Goal: Transaction & Acquisition: Obtain resource

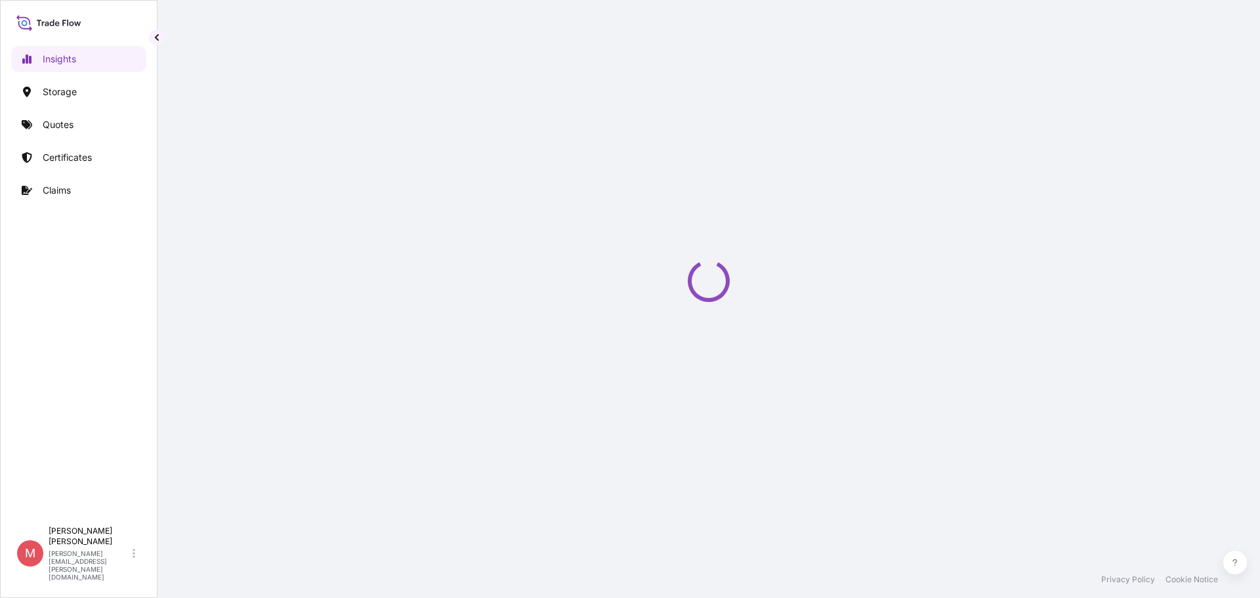
select select "2025"
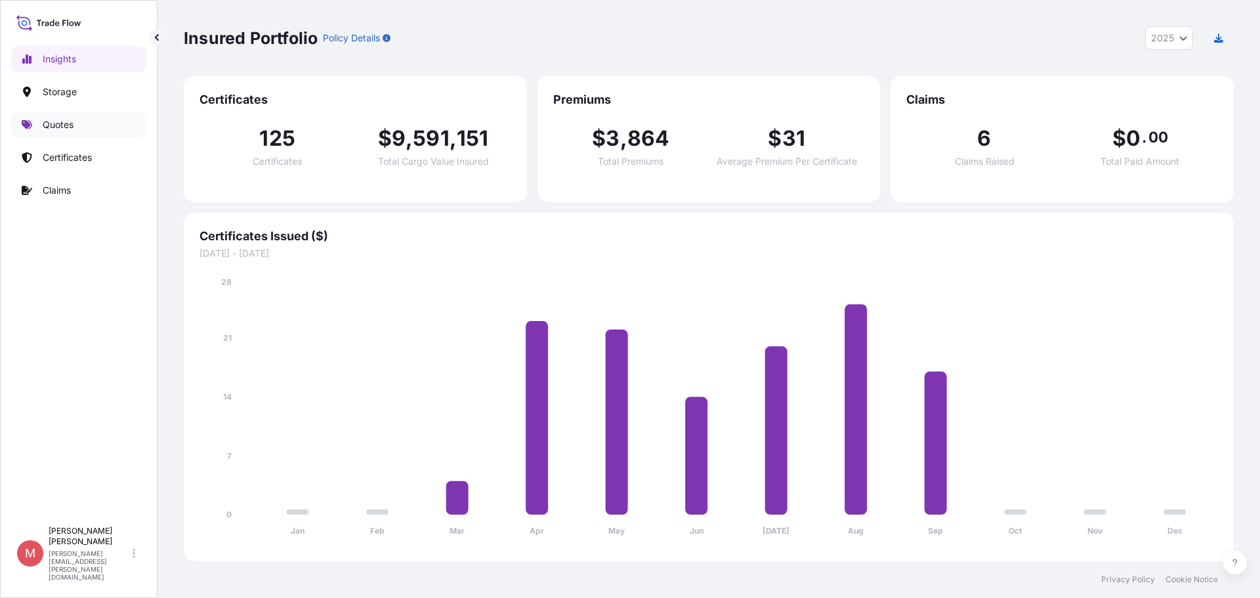
click at [57, 121] on p "Quotes" at bounding box center [58, 124] width 31 height 13
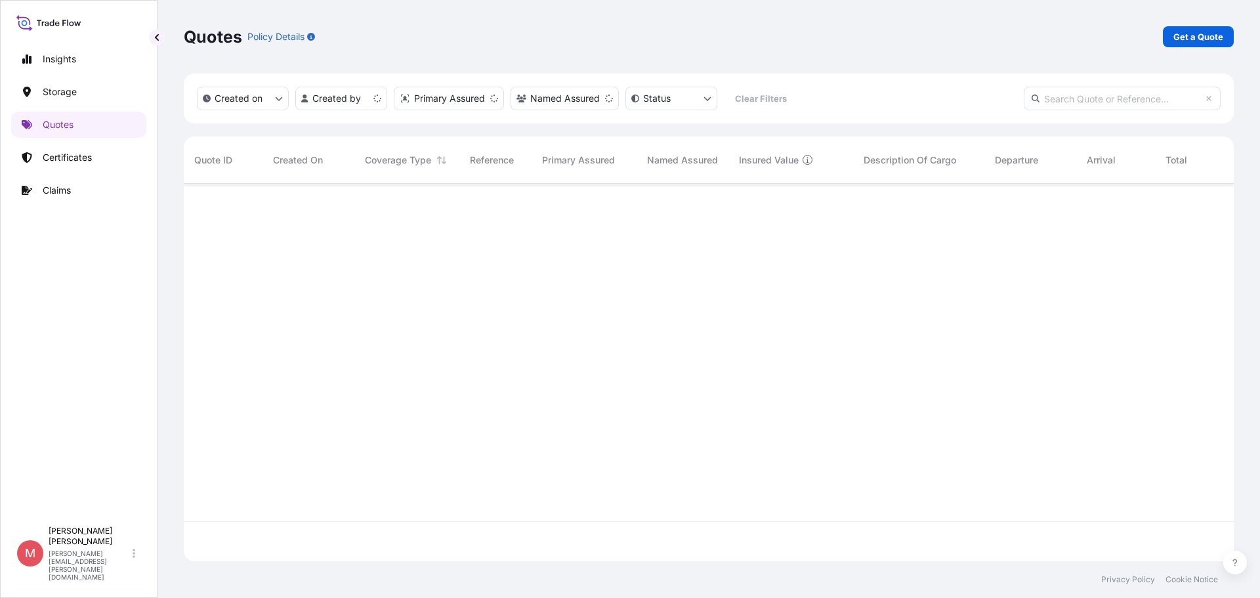
scroll to position [375, 1040]
click at [1197, 35] on p "Get a Quote" at bounding box center [1199, 36] width 50 height 13
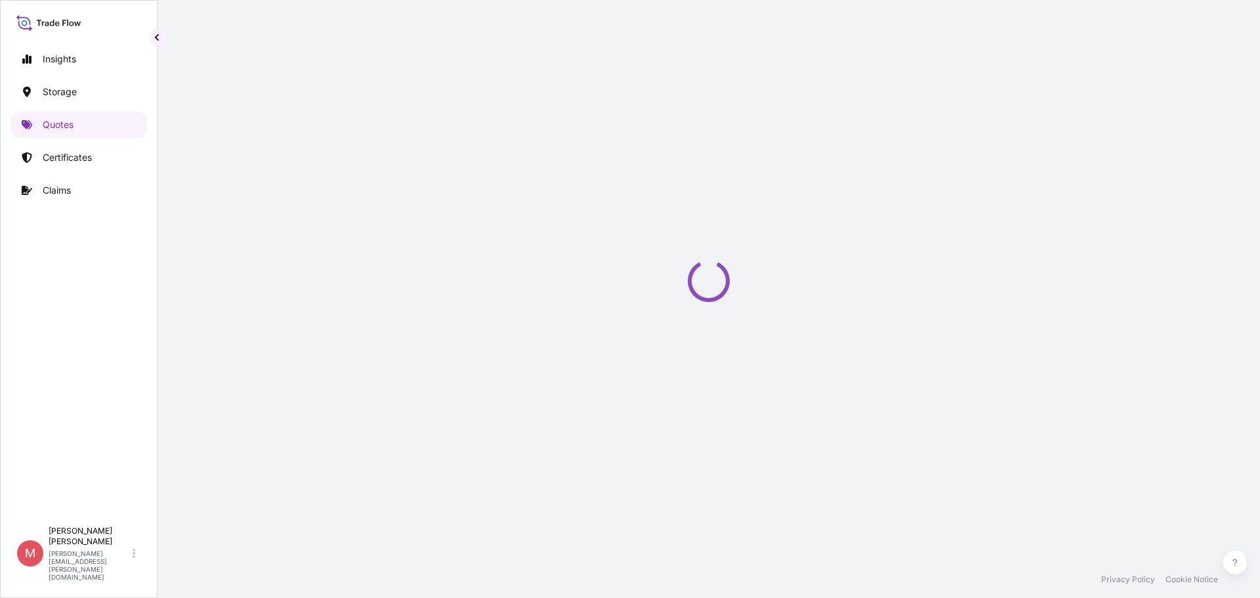
select select "Water"
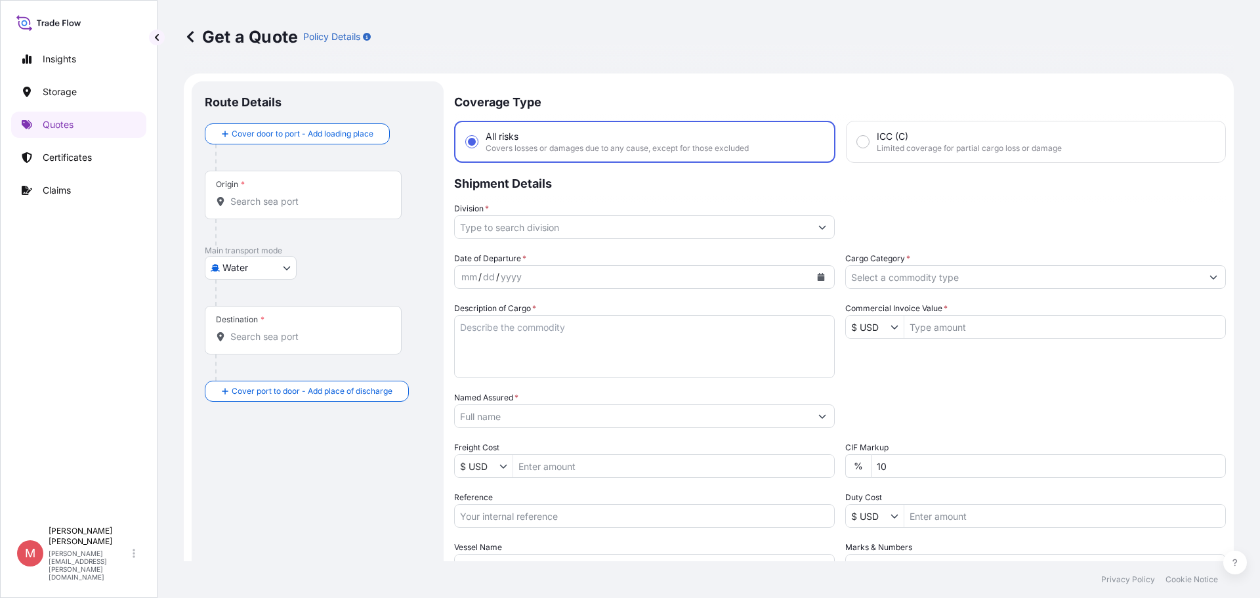
scroll to position [21, 0]
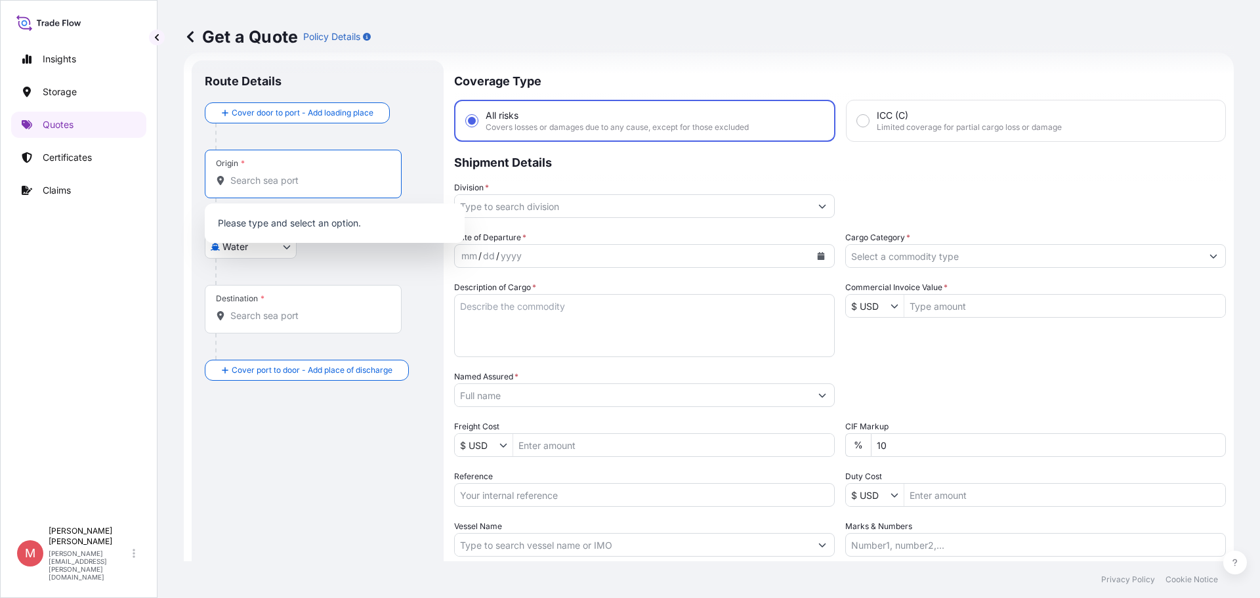
click at [252, 178] on input "Origin *" at bounding box center [307, 180] width 155 height 13
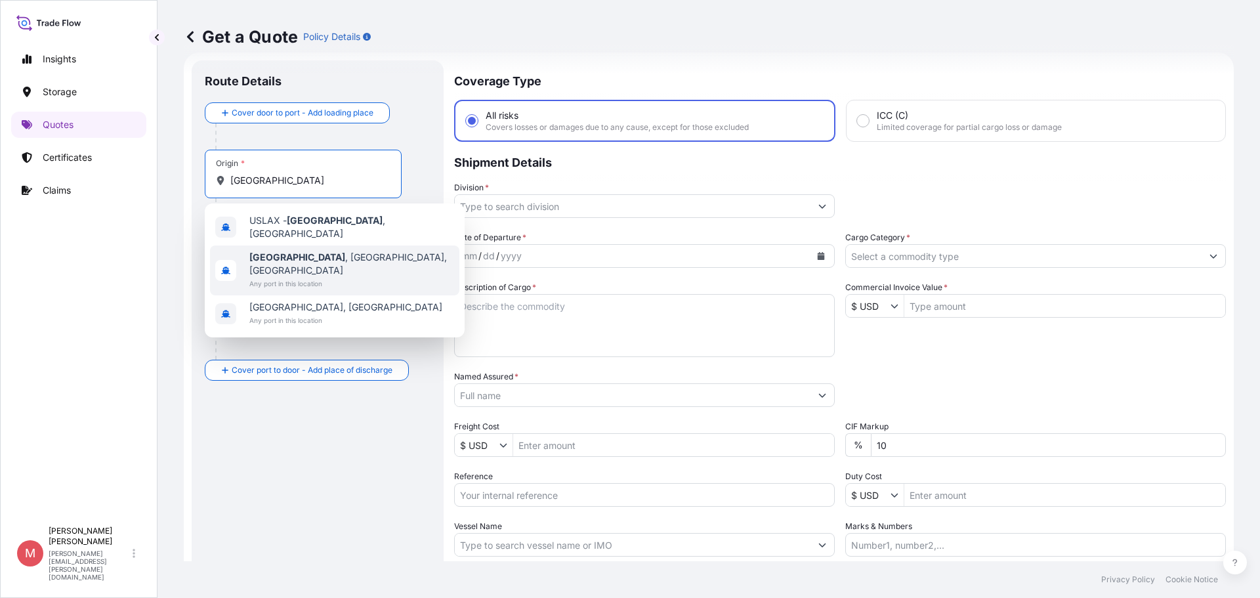
click at [325, 252] on span "[GEOGRAPHIC_DATA] , [GEOGRAPHIC_DATA], [GEOGRAPHIC_DATA]" at bounding box center [351, 264] width 205 height 26
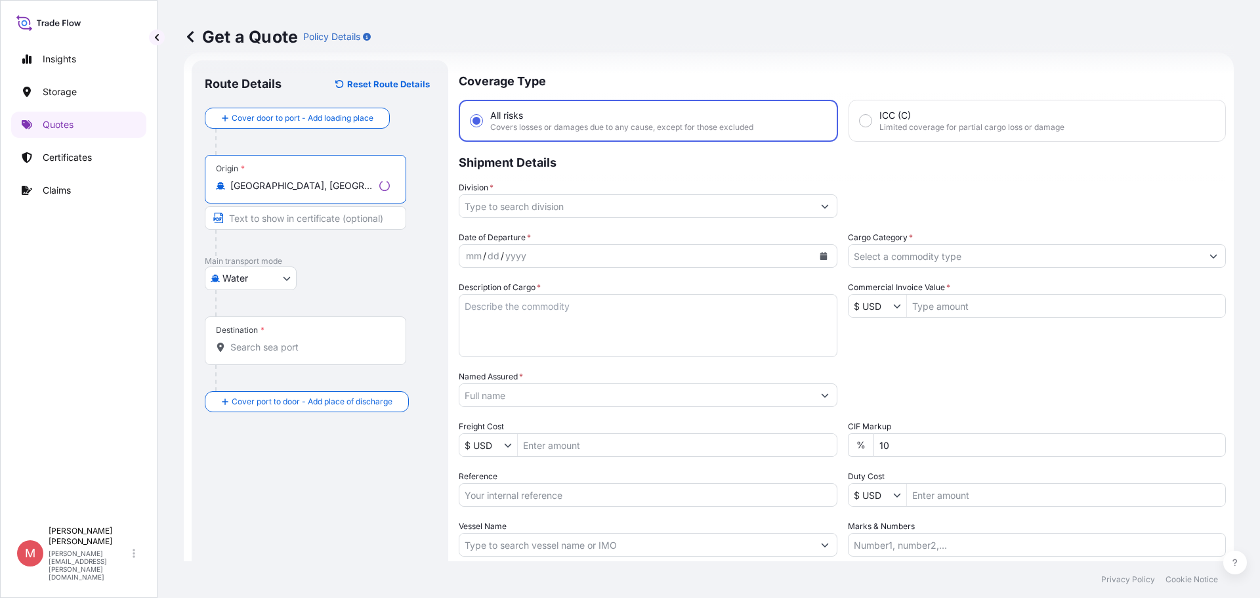
type input "[GEOGRAPHIC_DATA], [GEOGRAPHIC_DATA], [GEOGRAPHIC_DATA]"
click at [280, 352] on input "Destination *" at bounding box center [309, 347] width 159 height 13
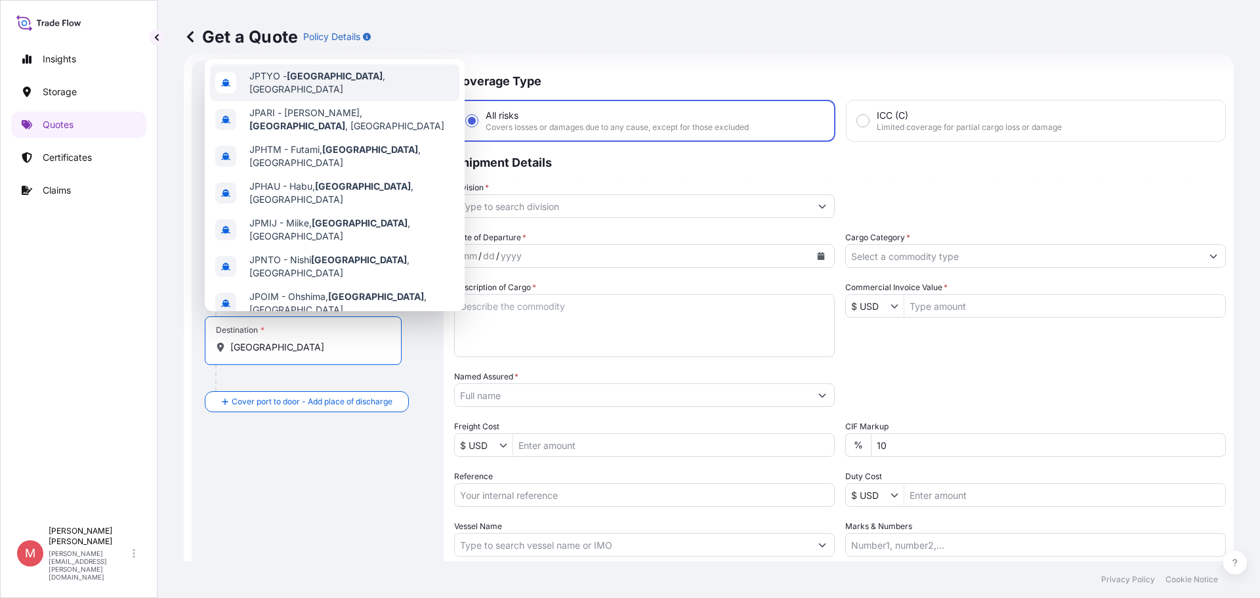
click at [286, 80] on span "JPTYO - [GEOGRAPHIC_DATA] , [GEOGRAPHIC_DATA]" at bounding box center [351, 83] width 205 height 26
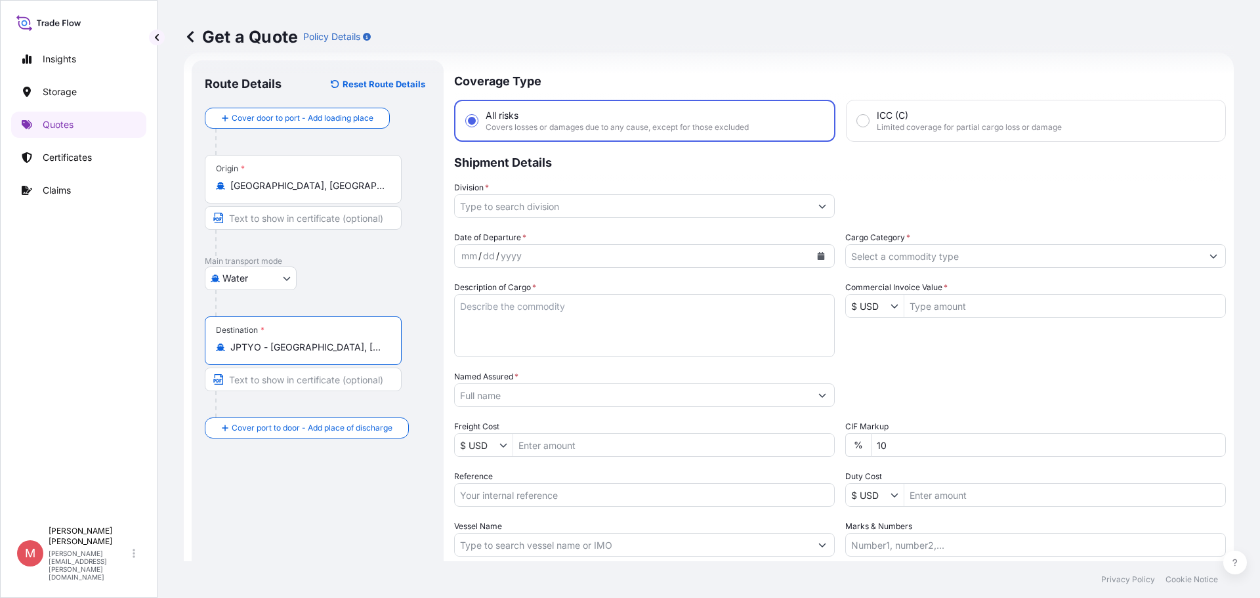
type input "JPTYO - [GEOGRAPHIC_DATA], [GEOGRAPHIC_DATA]"
click at [561, 213] on input "Division *" at bounding box center [633, 206] width 356 height 24
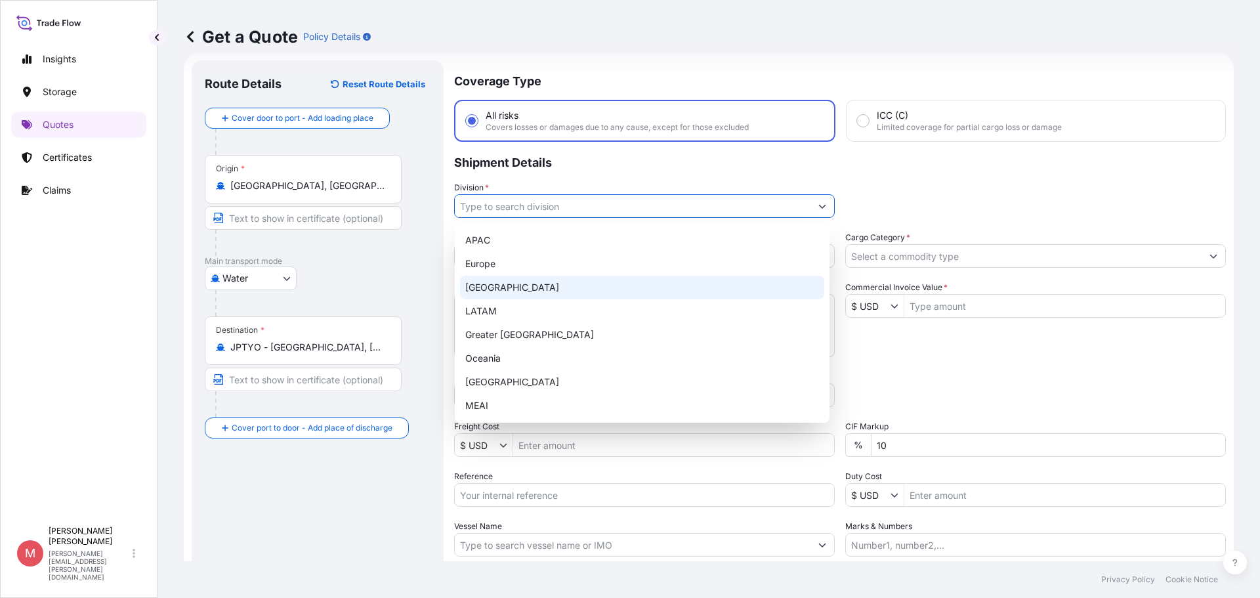
click at [539, 293] on div "[GEOGRAPHIC_DATA]" at bounding box center [642, 288] width 364 height 24
type input "[GEOGRAPHIC_DATA]"
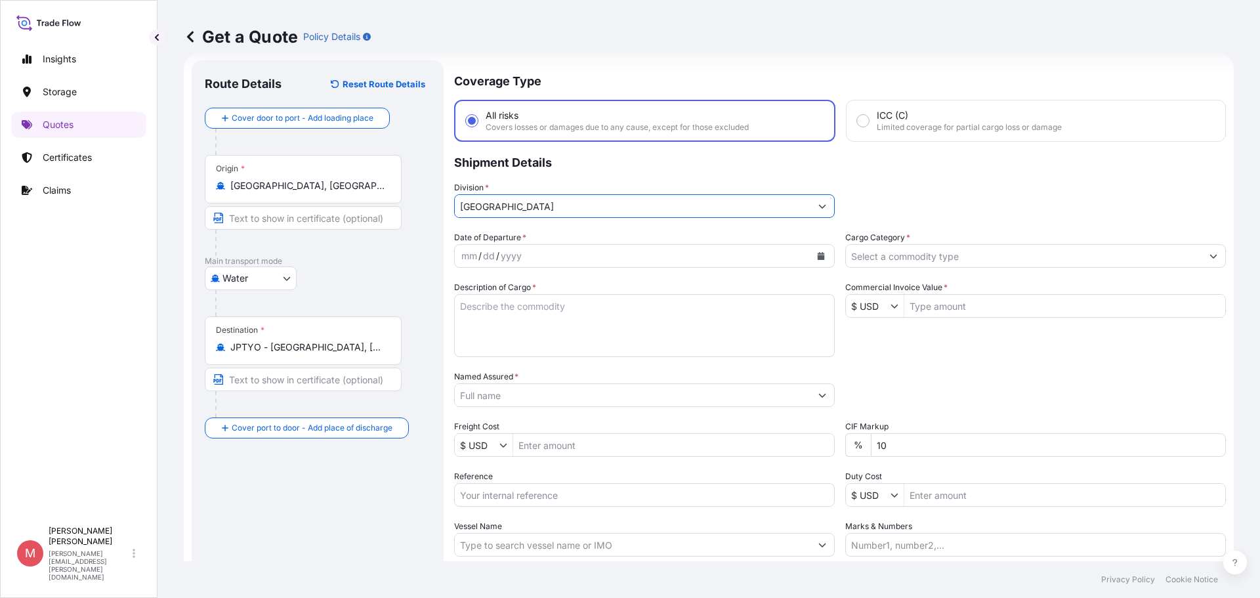
click at [463, 255] on div "mm" at bounding box center [469, 256] width 18 height 16
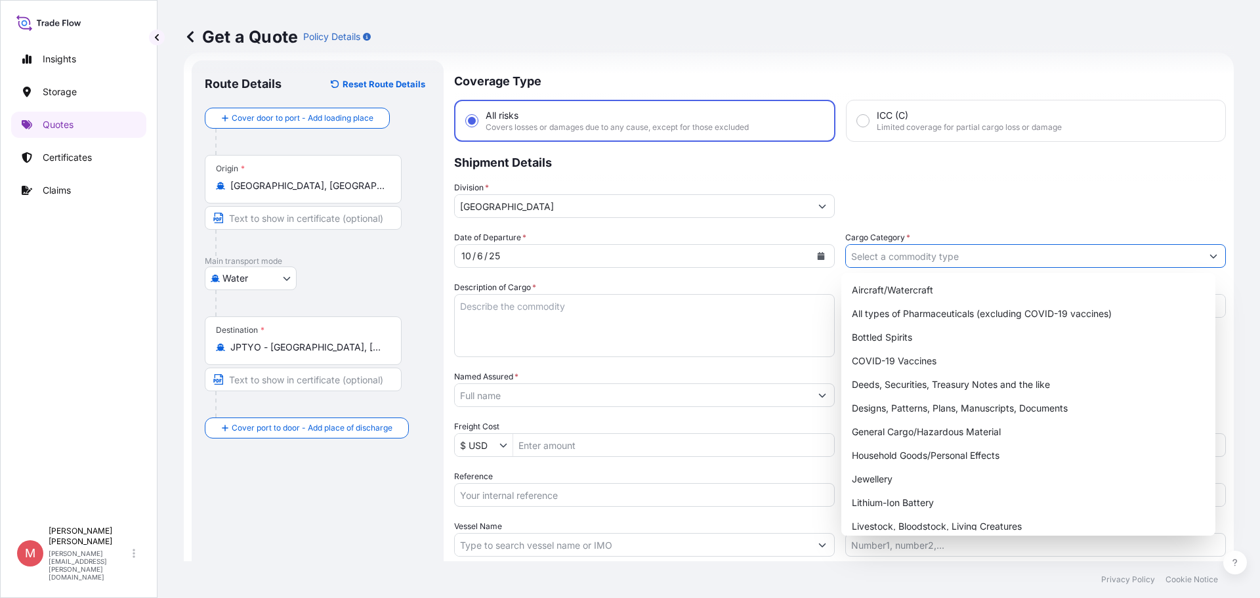
click at [885, 263] on input "Cargo Category *" at bounding box center [1024, 256] width 356 height 24
click at [939, 435] on div "General Cargo/Hazardous Material" at bounding box center [1029, 432] width 364 height 24
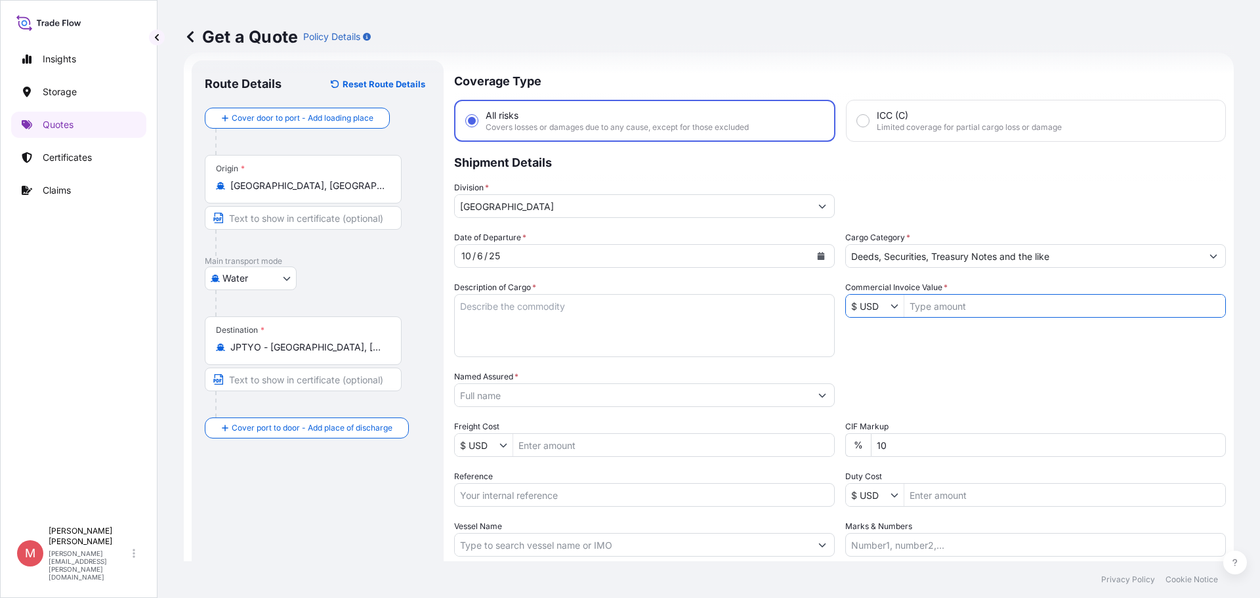
click at [953, 301] on input "Commercial Invoice Value *" at bounding box center [1064, 306] width 321 height 24
click at [1002, 263] on input "Deeds, Securities, Treasury Notes and the like" at bounding box center [1024, 256] width 356 height 24
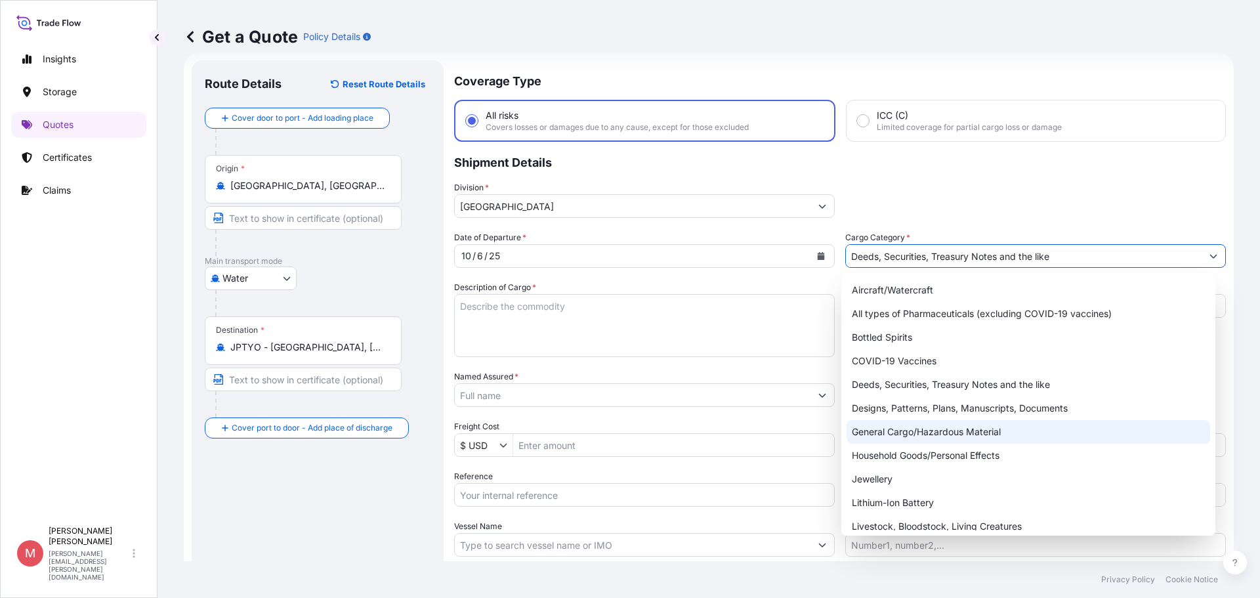
click at [978, 437] on div "General Cargo/Hazardous Material" at bounding box center [1029, 432] width 364 height 24
type input "General Cargo/Hazardous Material"
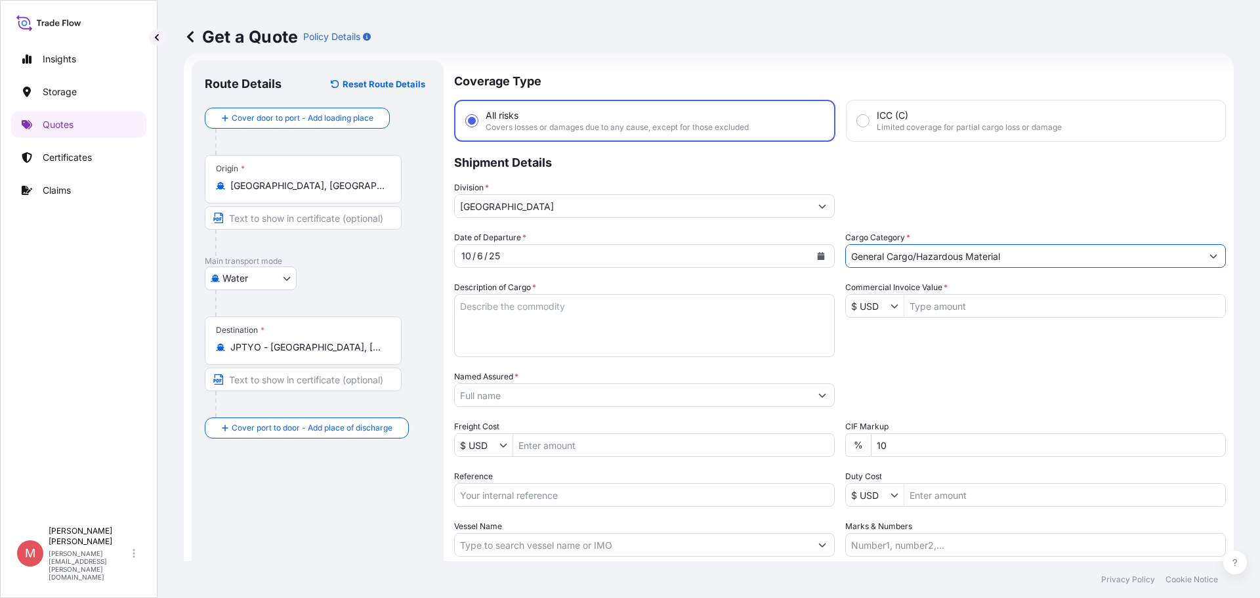
click at [956, 307] on input "Commercial Invoice Value *" at bounding box center [1064, 306] width 321 height 24
type input "92,510.28"
click at [534, 444] on input "Freight Cost" at bounding box center [673, 445] width 321 height 24
type input "755"
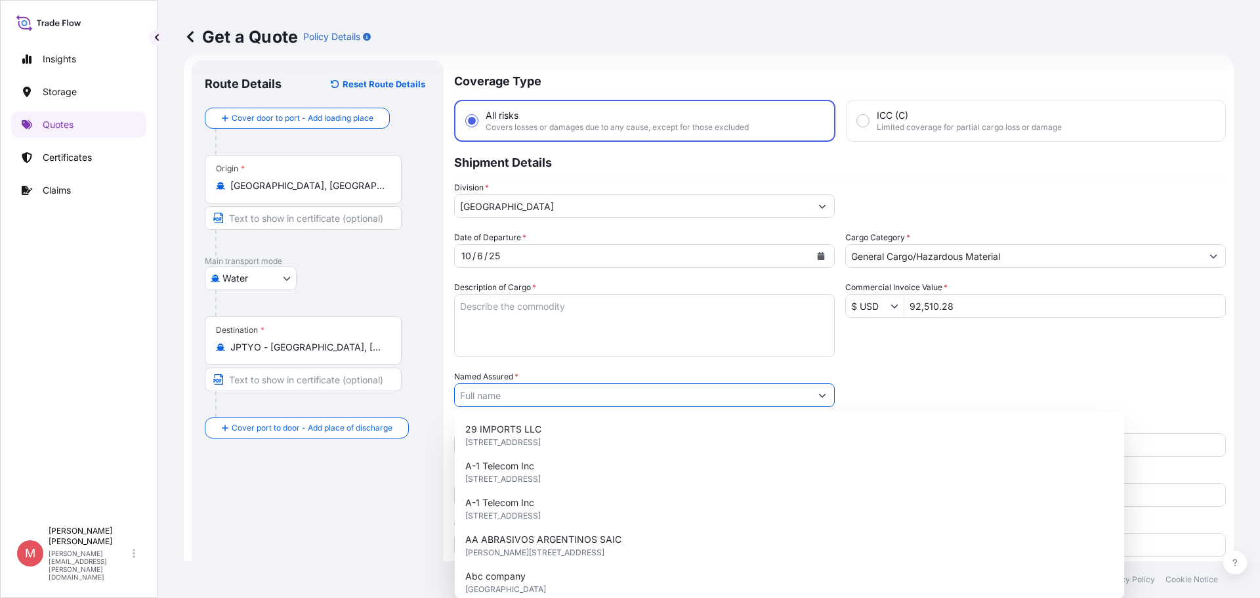
click at [578, 397] on input "Named Assured *" at bounding box center [633, 395] width 356 height 24
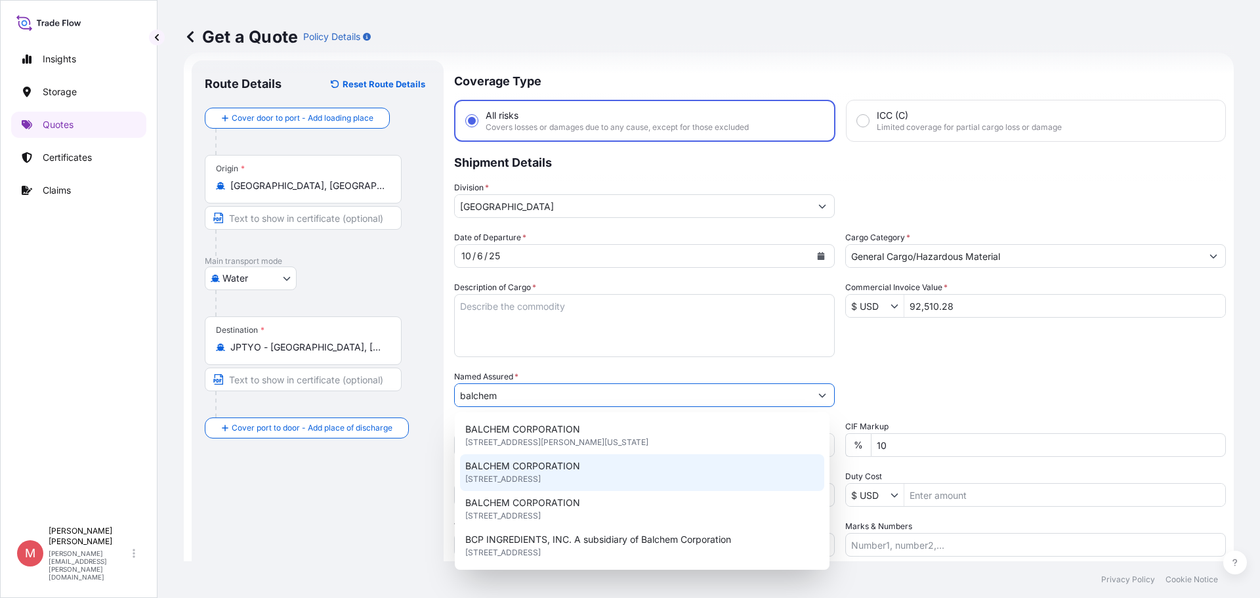
click at [541, 477] on span "[STREET_ADDRESS]" at bounding box center [502, 479] width 75 height 13
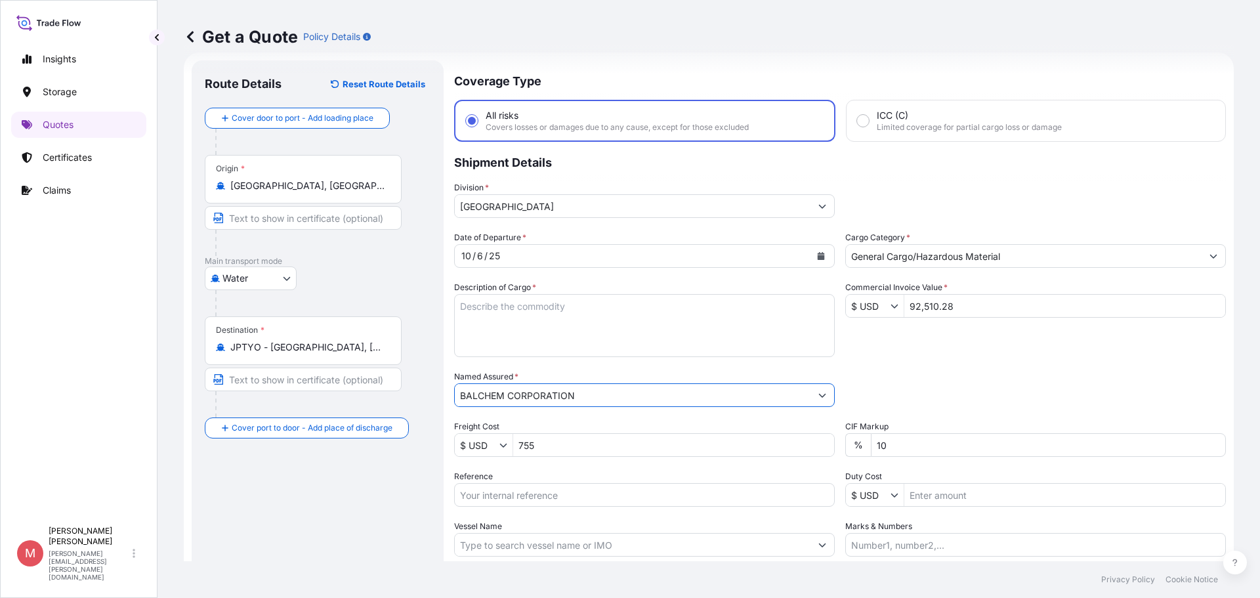
type input "BALCHEM CORPORATION"
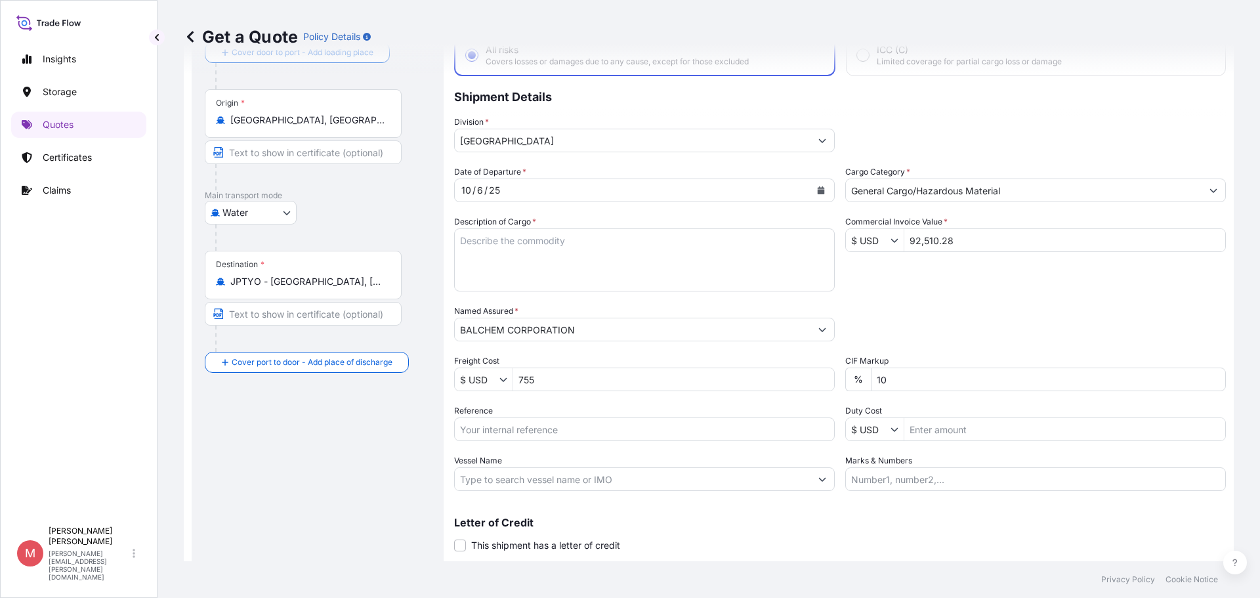
scroll to position [122, 0]
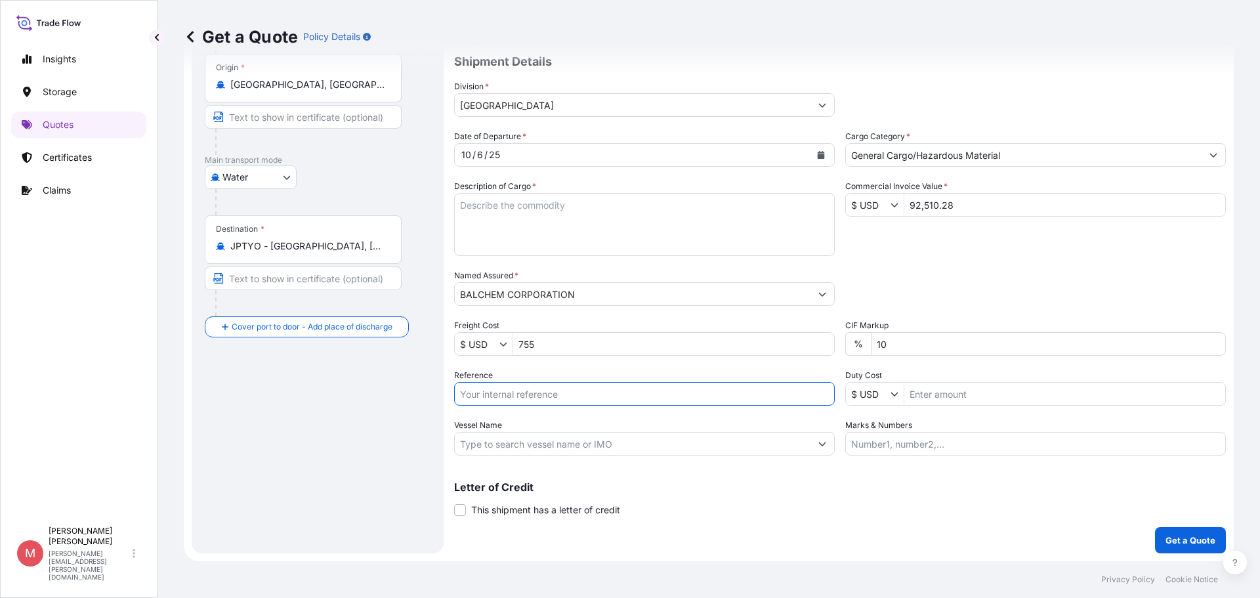
click at [545, 392] on input "Reference" at bounding box center [644, 394] width 381 height 24
type input "US91220895018 / S220031772"
click at [552, 444] on input "Vessel Name" at bounding box center [633, 444] width 356 height 24
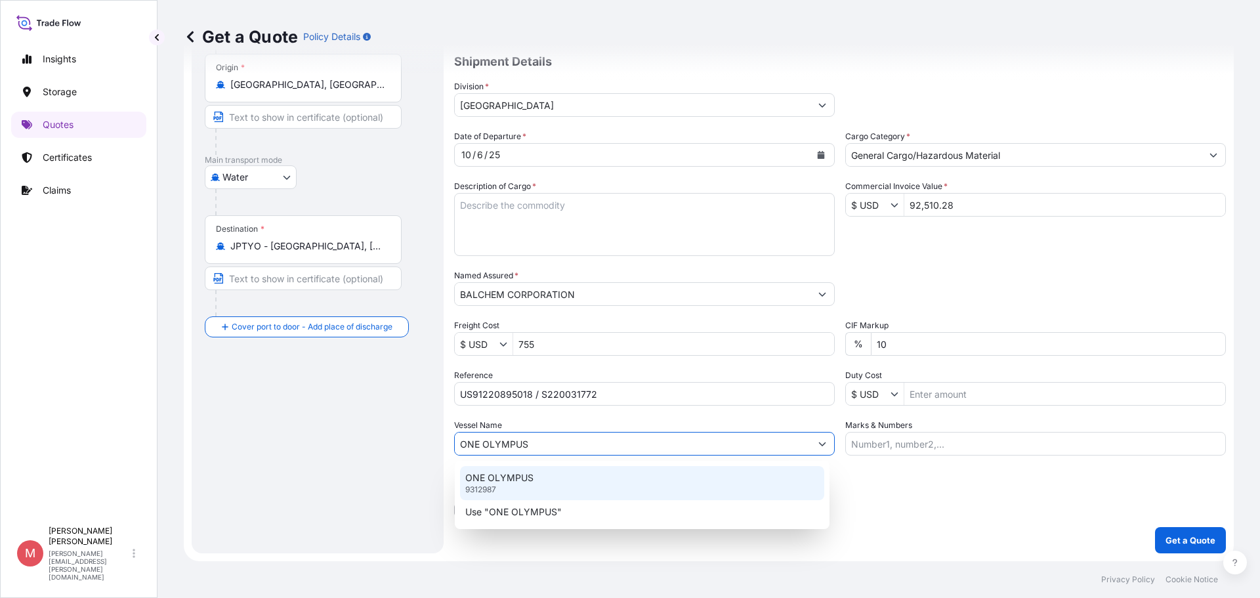
click at [543, 487] on div "ONE OLYMPUS 9312987" at bounding box center [642, 483] width 364 height 34
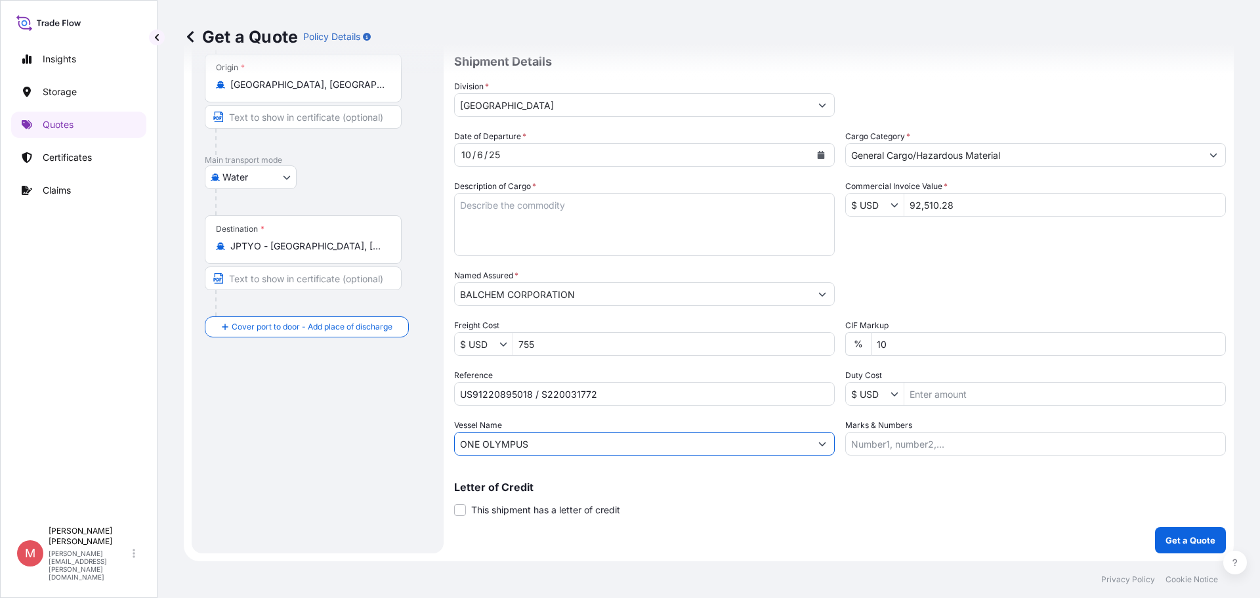
type input "ONE OLYMPUS"
click at [545, 226] on textarea "Description of Cargo *" at bounding box center [644, 224] width 381 height 63
click at [543, 211] on textarea "Description of Cargo *" at bounding box center [644, 224] width 381 height 63
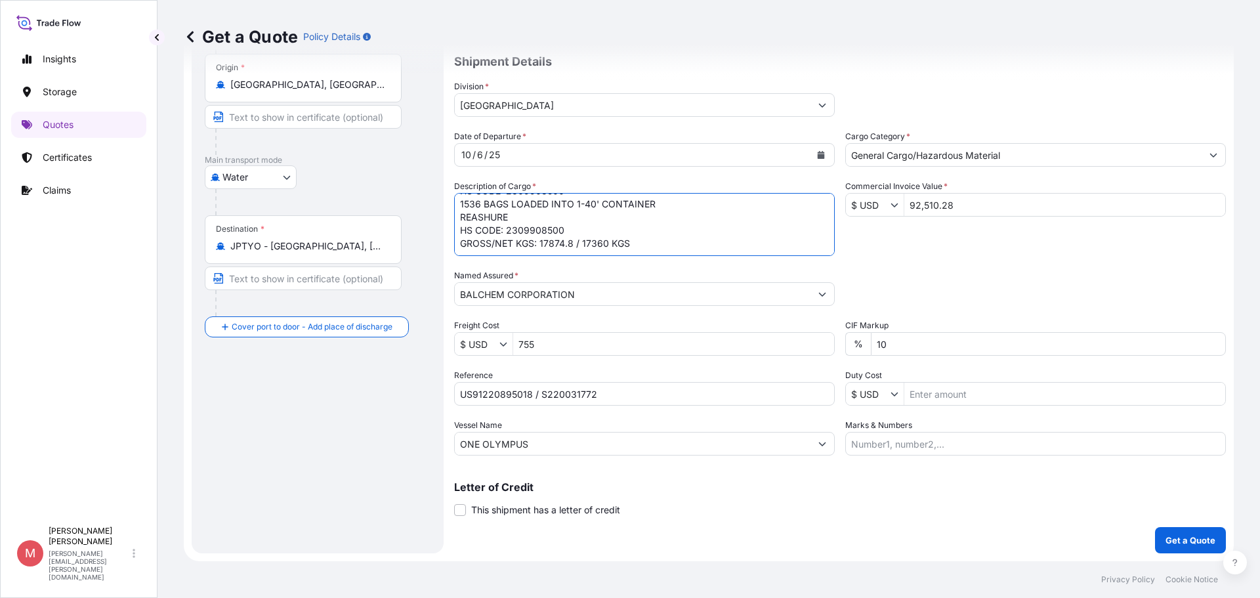
scroll to position [41, 0]
type textarea "100 BAGS LOADED INTO 1-40' CONTAINER AMINOSURE-L HS CODE: 2309908500 1536 BAGS …"
click at [1170, 548] on button "Get a Quote" at bounding box center [1190, 540] width 71 height 26
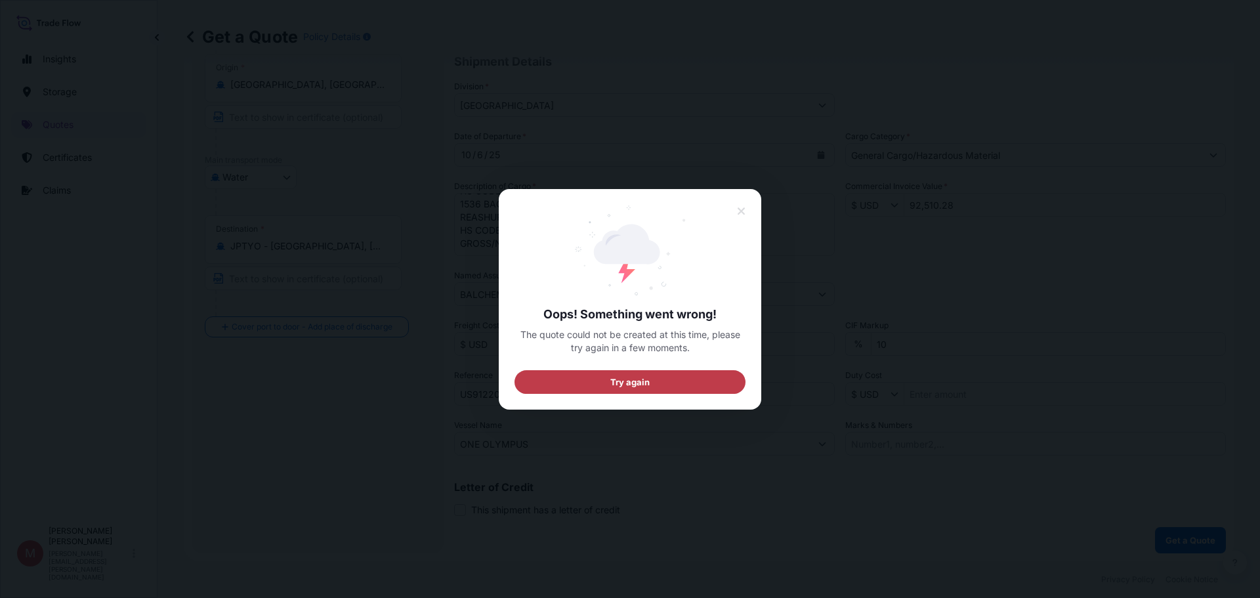
click at [650, 384] on button "Try again" at bounding box center [630, 382] width 231 height 24
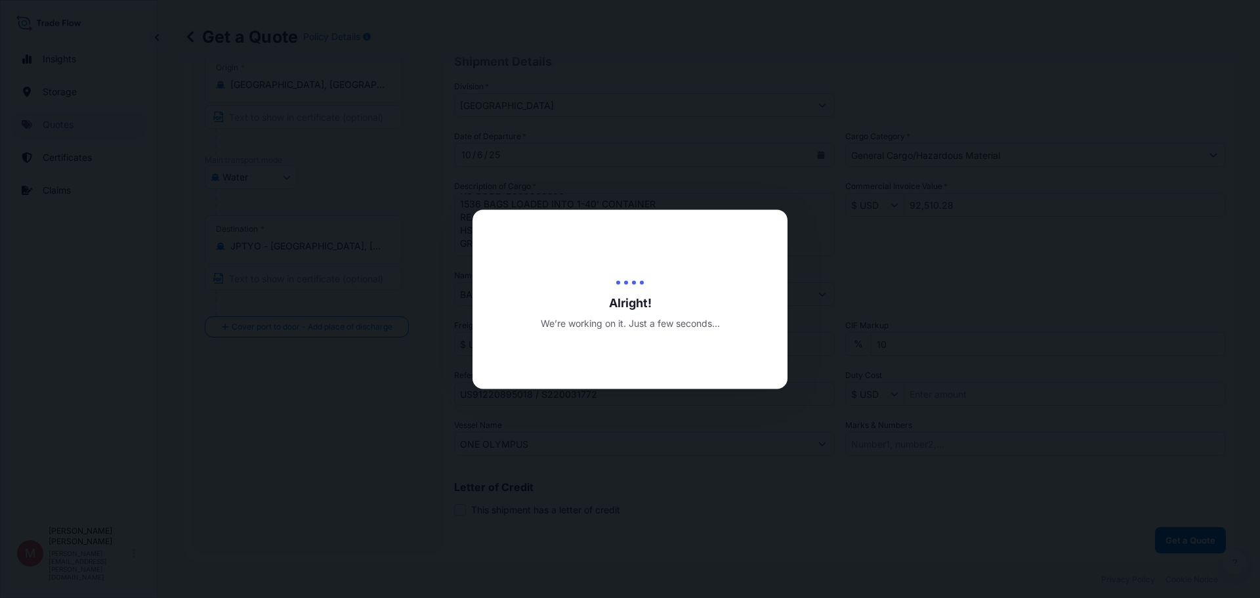
scroll to position [21, 0]
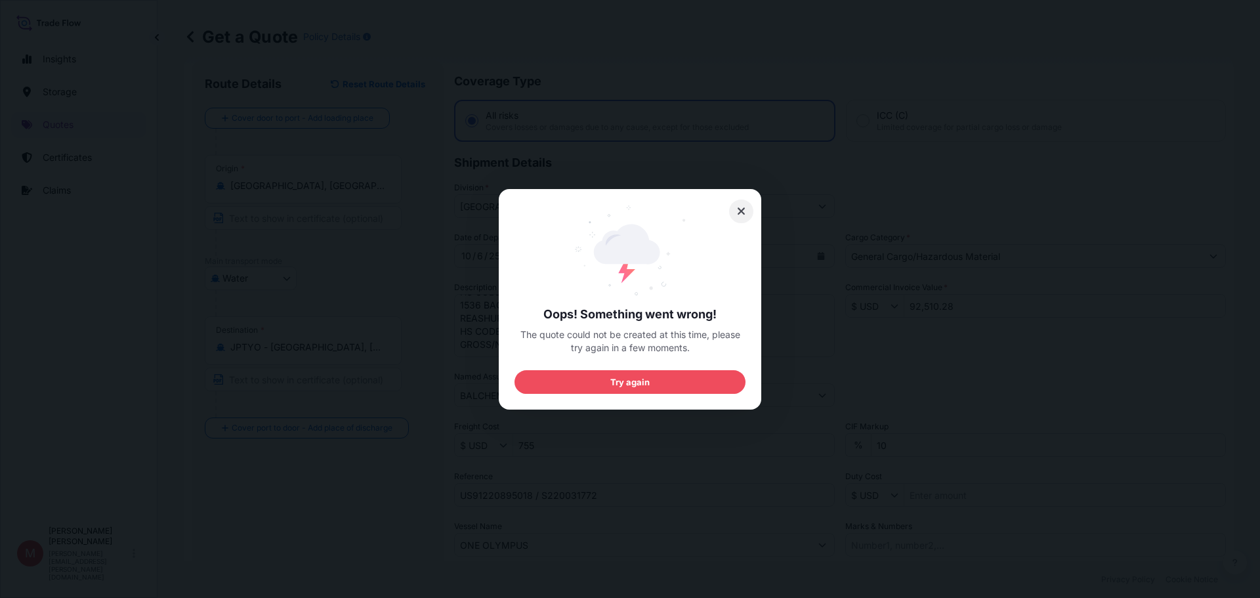
click at [741, 211] on icon at bounding box center [741, 210] width 7 height 7
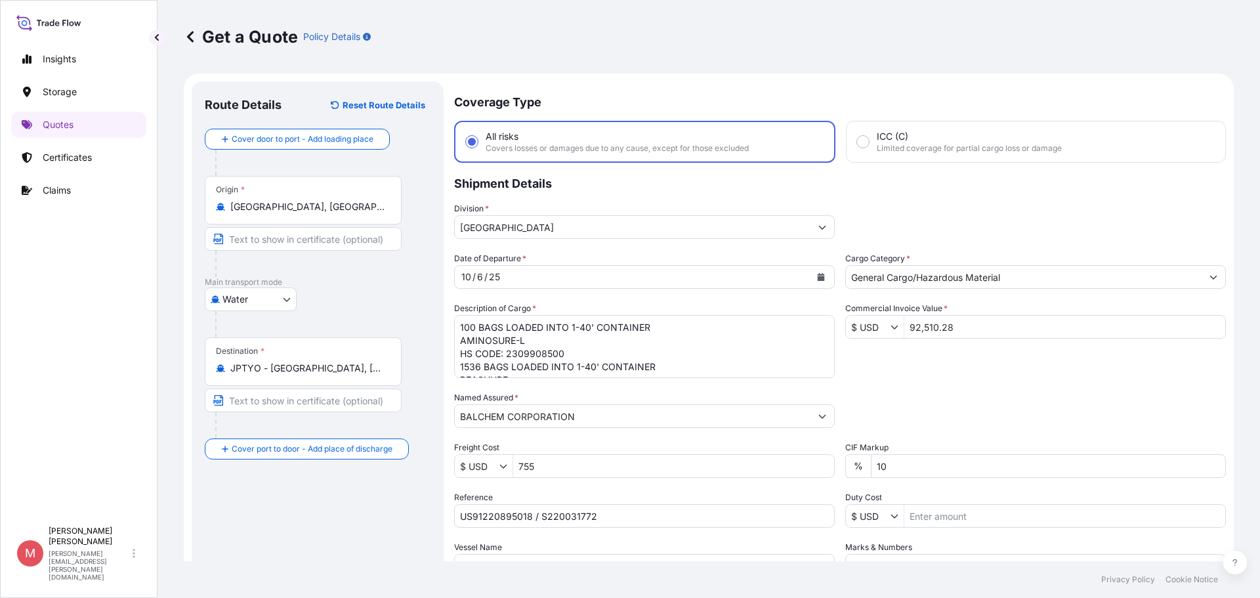
scroll to position [122, 0]
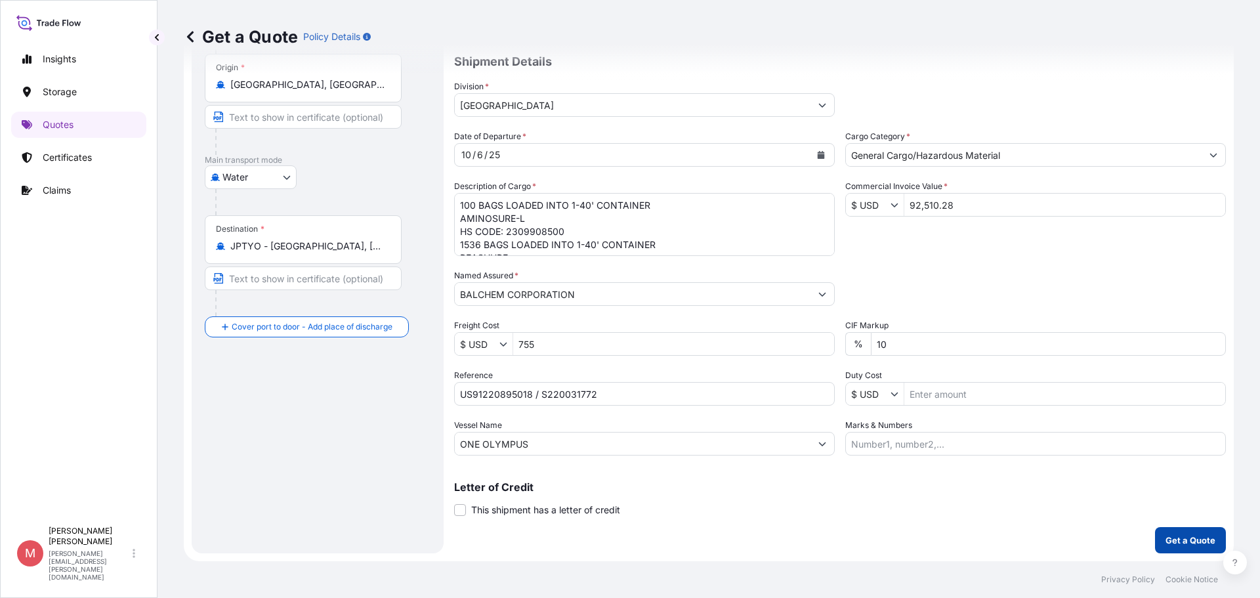
click at [1195, 540] on p "Get a Quote" at bounding box center [1191, 540] width 50 height 13
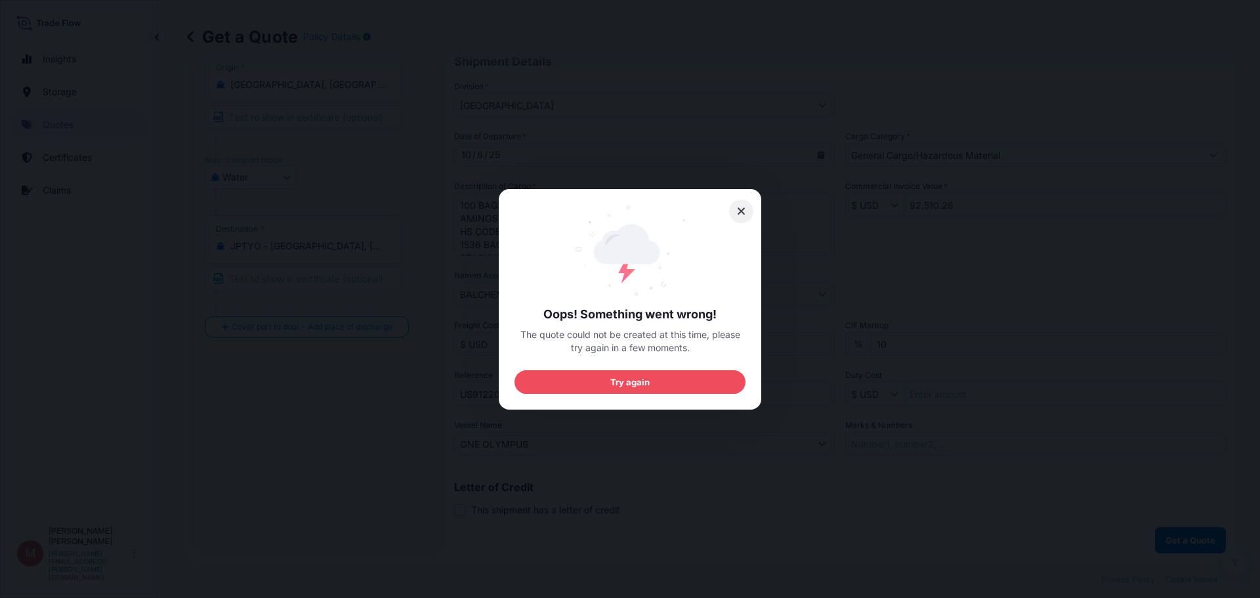
click at [742, 209] on icon at bounding box center [741, 210] width 7 height 7
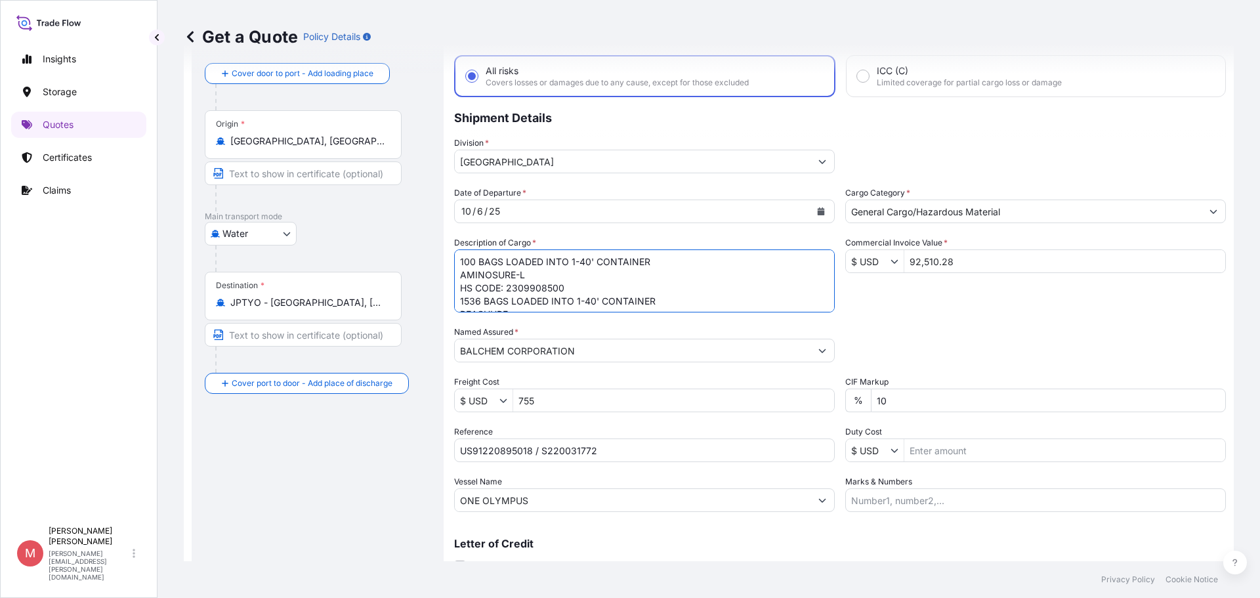
scroll to position [41, 0]
drag, startPoint x: 459, startPoint y: 265, endPoint x: 658, endPoint y: 310, distance: 204.0
click at [658, 310] on textarea "100 BAGS LOADED INTO 1-40' CONTAINER AMINOSURE-L HS CODE: 2309908500 1536 BAGS …" at bounding box center [644, 280] width 381 height 63
